Goal: Transaction & Acquisition: Purchase product/service

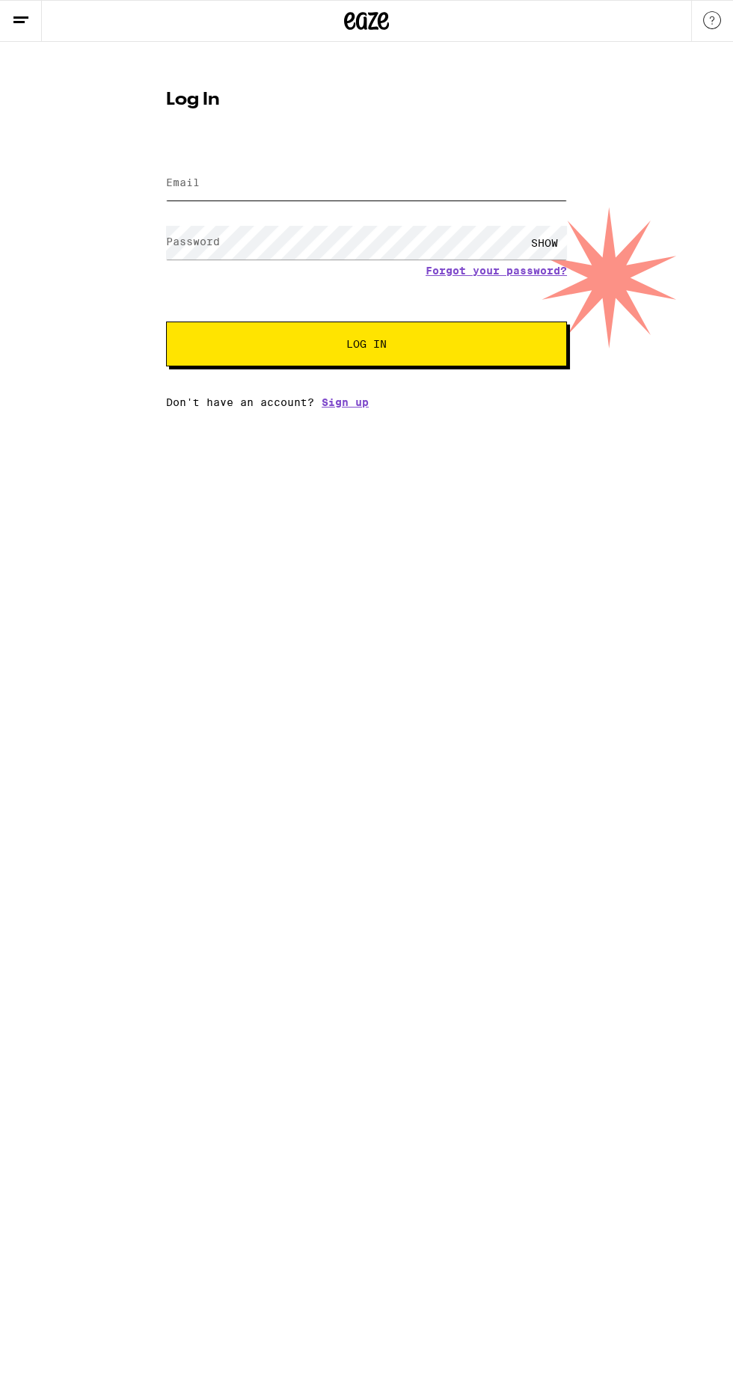
click at [336, 185] on input "Email" at bounding box center [366, 184] width 401 height 34
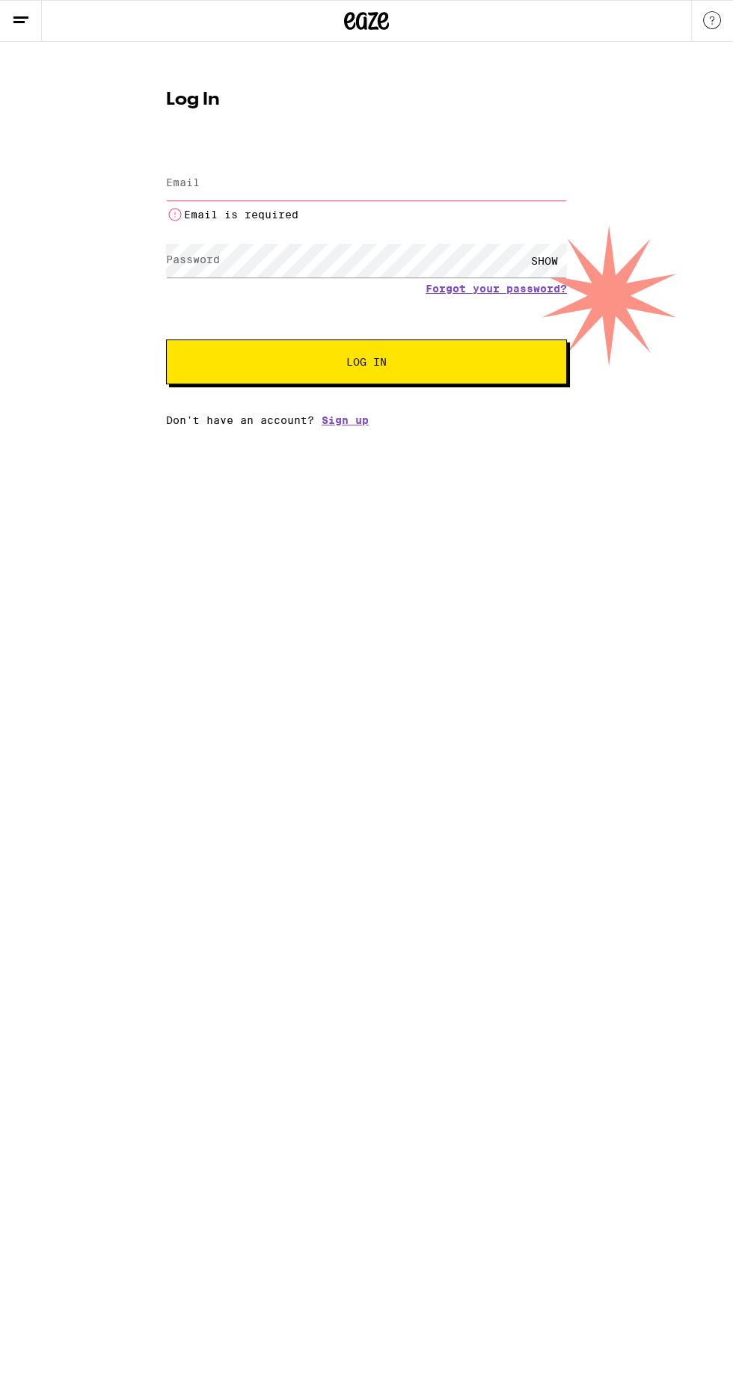
type input "[EMAIL_ADDRESS][DOMAIN_NAME]"
click at [166, 339] on button "Log In" at bounding box center [366, 361] width 401 height 45
